Goal: Communication & Community: Connect with others

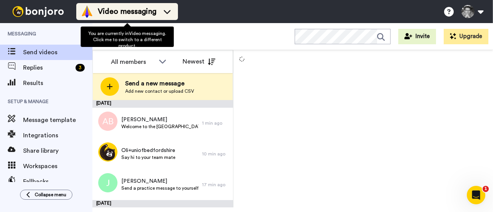
click at [169, 10] on icon at bounding box center [167, 12] width 12 height 8
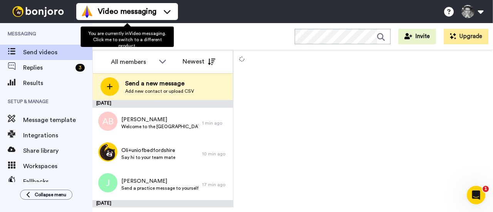
drag, startPoint x: 169, startPoint y: 10, endPoint x: 197, endPoint y: 3, distance: 29.1
click at [197, 3] on div "Video messaging Switch to Video messaging Testimonials Settings Discover Help &…" at bounding box center [284, 11] width 416 height 23
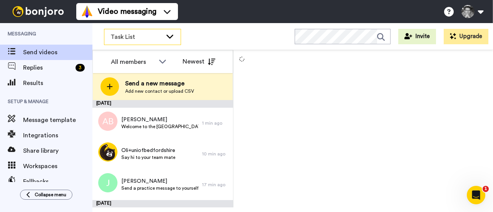
click at [168, 39] on icon at bounding box center [169, 36] width 9 height 8
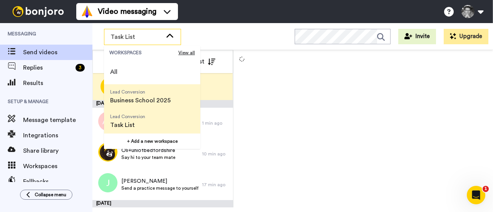
click at [137, 105] on span "Lead Conversion Business School 2025" at bounding box center [140, 96] width 73 height 25
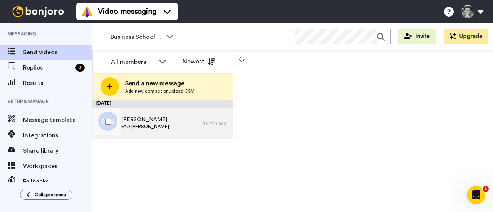
click at [144, 123] on div "Noah FAO Giles" at bounding box center [147, 123] width 110 height 31
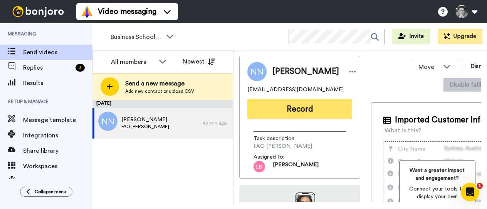
click at [304, 107] on button "Record" at bounding box center [299, 109] width 105 height 20
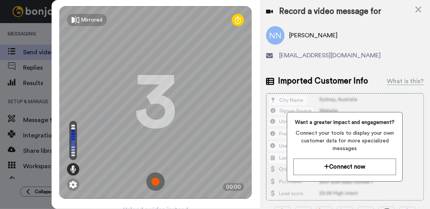
click at [158, 183] on img at bounding box center [155, 181] width 18 height 18
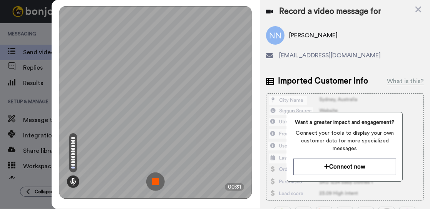
click at [155, 182] on img at bounding box center [155, 181] width 18 height 18
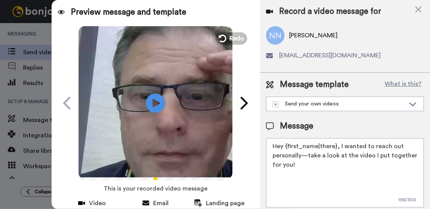
drag, startPoint x: 319, startPoint y: 159, endPoint x: 317, endPoint y: 165, distance: 6.5
click at [318, 159] on textarea "Hey {first_name|there}, I wanted to reach out personally—take a look at the vid…" at bounding box center [345, 172] width 158 height 69
click at [318, 170] on textarea "Hey {first_name|there}, I wanted to reach out personally—take a look at the vid…" at bounding box center [345, 172] width 158 height 69
click at [303, 165] on textarea "Hey {first_name|there}, I wanted to reach out personally—take a look at the vid…" at bounding box center [345, 172] width 158 height 69
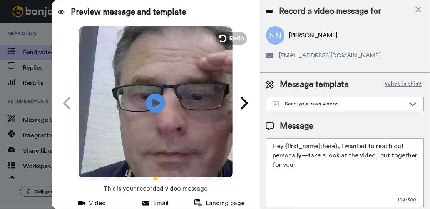
click at [308, 162] on textarea "Hey {first_name|there}, I wanted to reach out personally—take a look at the vid…" at bounding box center [345, 172] width 158 height 69
click at [294, 157] on textarea "Hey {first_name|there}, I wanted to reach out personally—take a look at the vid…" at bounding box center [345, 172] width 158 height 69
click at [316, 164] on textarea "Hey {first_name|there}, I wanted to reach out personally—take a look at the vid…" at bounding box center [345, 172] width 158 height 69
paste textarea "As Course Leader for BSc Marketing at the University of Bedfordshire, I was gen…"
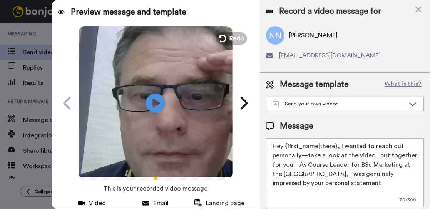
click at [308, 166] on textarea "Hey {first_name|there}, I wanted to reach out personally—take a look at the vid…" at bounding box center [345, 172] width 158 height 69
click at [317, 192] on textarea "Hey {first_name|there}, I wanted to reach out personally—take a look at the vid…" at bounding box center [345, 172] width 158 height 69
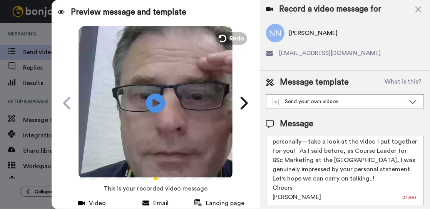
scroll to position [20, 0]
click at [288, 197] on textarea "Hey {first_name|there}, I wanted to reach out personally—take a look at the vid…" at bounding box center [345, 170] width 158 height 69
drag, startPoint x: 363, startPoint y: 151, endPoint x: 398, endPoint y: 149, distance: 35.9
click at [398, 151] on textarea "Hey {first_name|there}, I wanted to reach out personally—take a look at the vid…" at bounding box center [345, 170] width 158 height 69
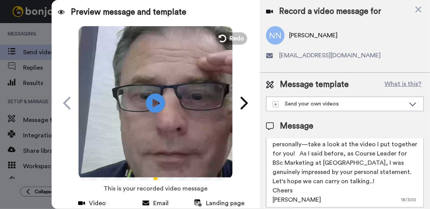
scroll to position [0, 0]
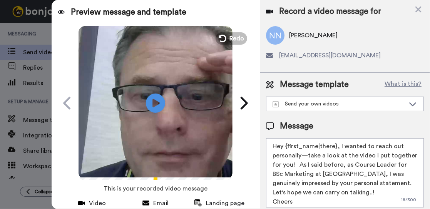
click at [324, 164] on textarea "Hey {first_name|there}, I wanted to reach out personally—take a look at the vid…" at bounding box center [345, 172] width 158 height 69
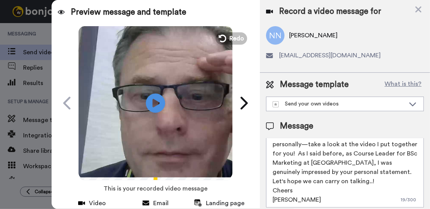
click at [271, 204] on textarea "Hey {first_name|there}, I wanted to reach out personally—take a look at the vid…" at bounding box center [345, 172] width 158 height 69
click at [283, 197] on textarea "Hey {first_name|there}, I wanted to reach out personally—take a look at the vid…" at bounding box center [345, 172] width 158 height 69
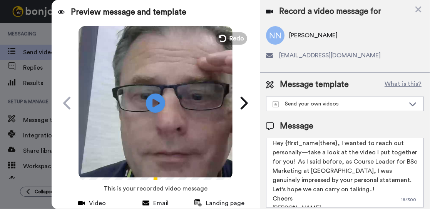
scroll to position [0, 0]
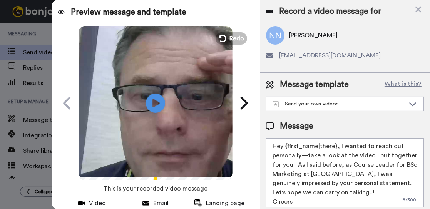
drag, startPoint x: 348, startPoint y: 165, endPoint x: 364, endPoint y: 166, distance: 16.2
click at [364, 166] on textarea "Hey {first_name|there}, I wanted to reach out personally—take a look at the vid…" at bounding box center [345, 172] width 158 height 69
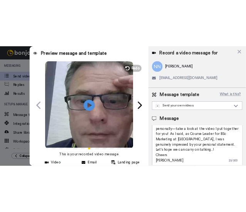
scroll to position [9, 0]
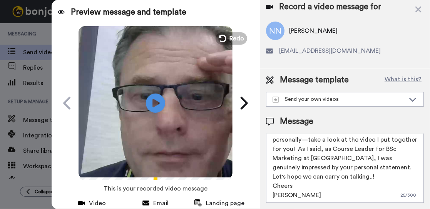
type textarea "Hey {first_name|there}, I wanted to reach out personally—take a look at the vid…"
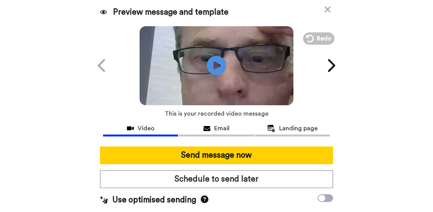
scroll to position [0, 0]
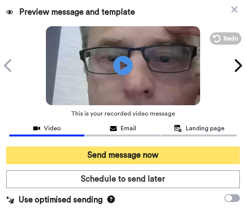
click at [127, 151] on button "Send message now" at bounding box center [122, 155] width 233 height 18
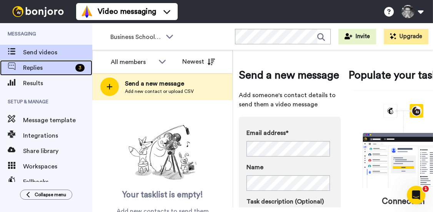
click at [38, 66] on span "Replies" at bounding box center [47, 67] width 49 height 9
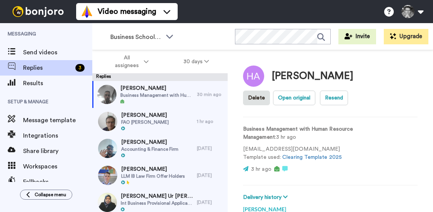
scroll to position [142, 0]
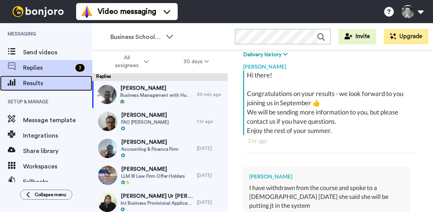
click at [38, 85] on span "Results" at bounding box center [57, 83] width 69 height 9
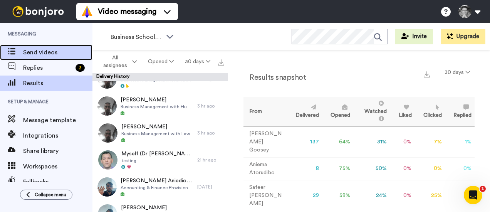
click at [13, 51] on icon at bounding box center [12, 51] width 8 height 7
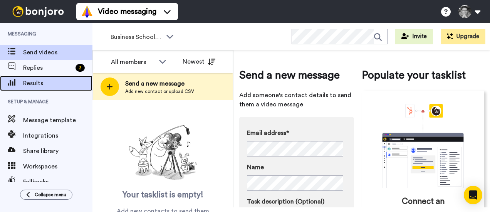
click at [19, 80] on span at bounding box center [11, 83] width 23 height 8
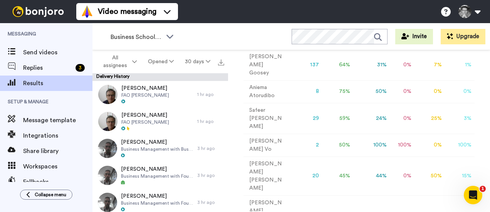
scroll to position [83, 0]
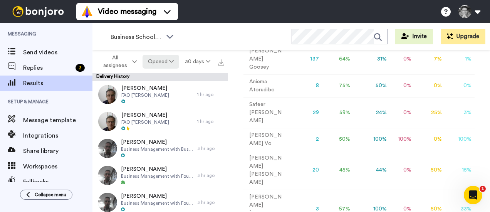
click at [172, 59] on icon at bounding box center [171, 61] width 5 height 5
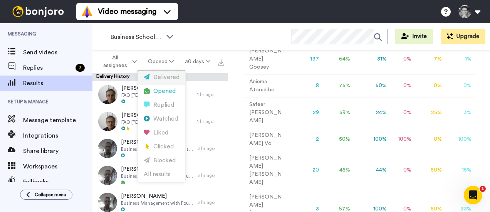
click at [169, 77] on div "Delivered" at bounding box center [162, 77] width 36 height 8
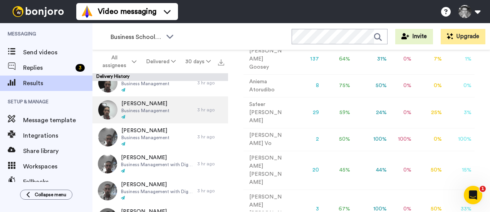
scroll to position [77, 0]
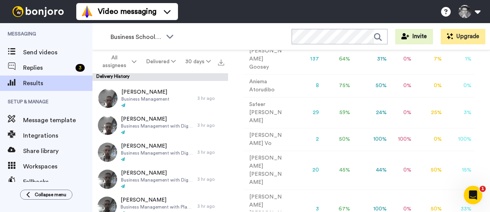
click at [304, 189] on td "3" at bounding box center [303, 208] width 35 height 39
click at [306, 189] on td "3" at bounding box center [303, 208] width 35 height 39
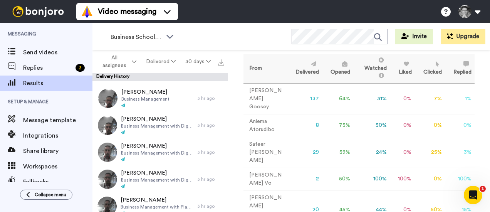
scroll to position [83, 0]
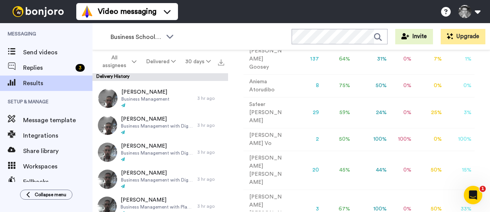
click at [261, 189] on td "[PERSON_NAME]" at bounding box center [264, 208] width 43 height 39
click at [306, 189] on td "3" at bounding box center [303, 208] width 35 height 39
